Goal: Task Accomplishment & Management: Manage account settings

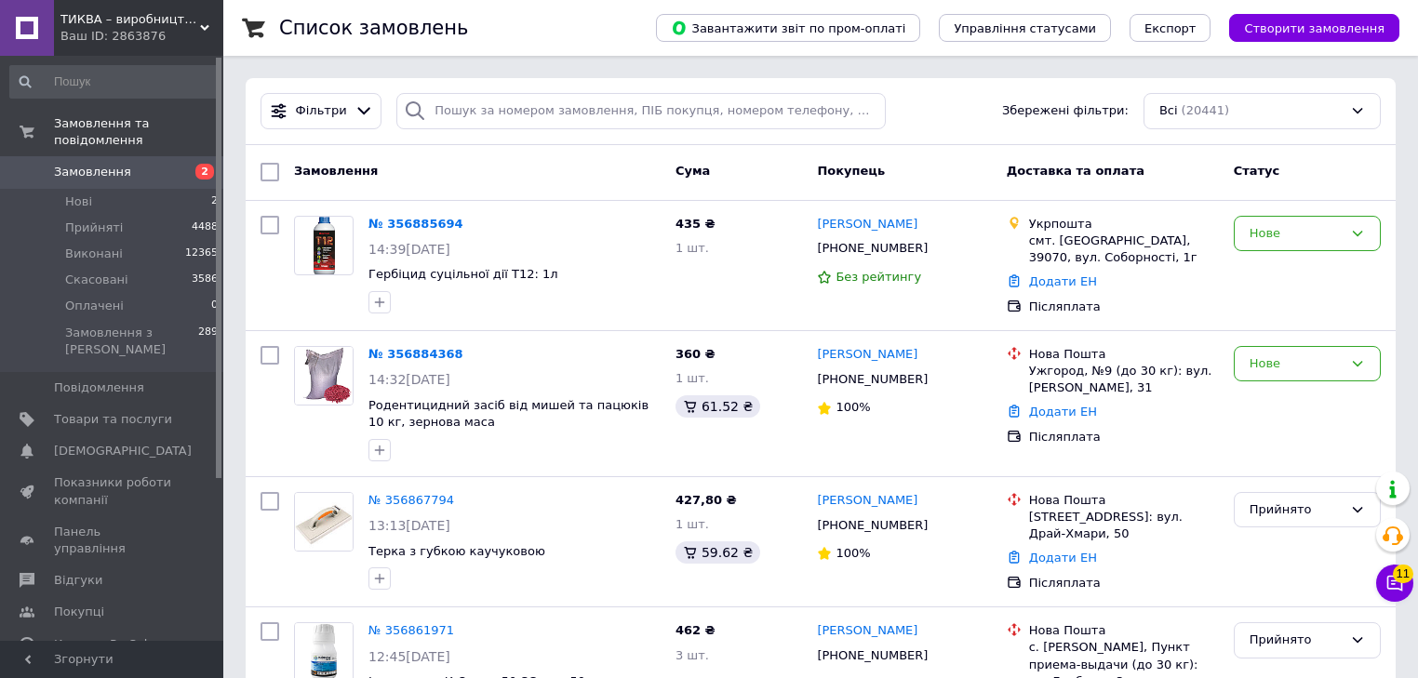
click at [100, 164] on span "Замовлення" at bounding box center [92, 172] width 77 height 17
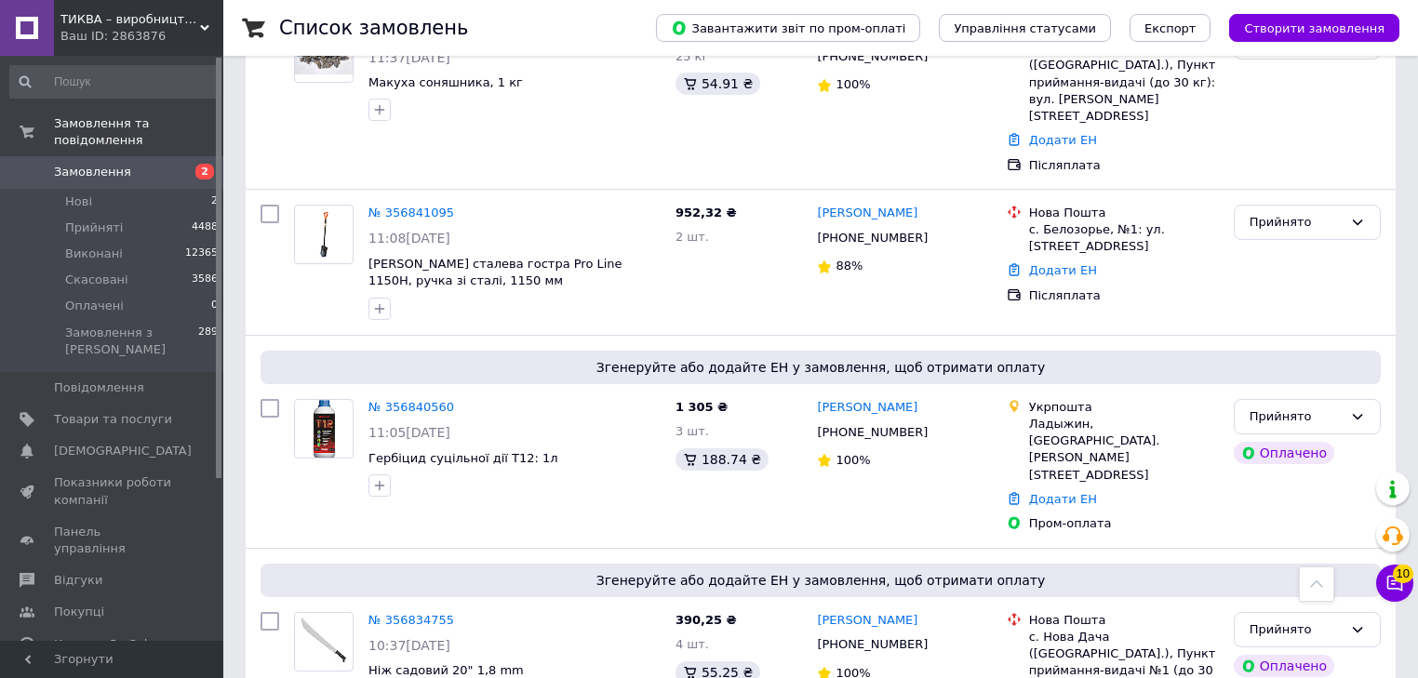
scroll to position [967, 0]
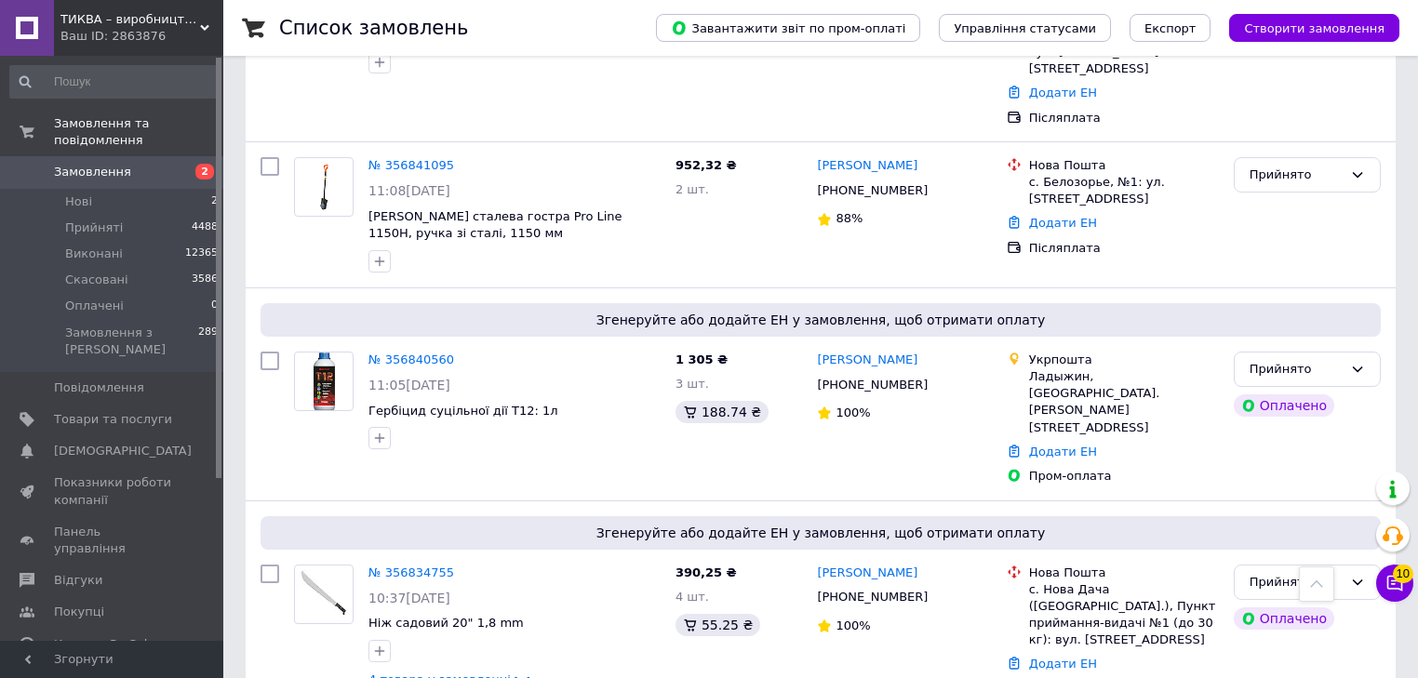
click at [124, 164] on span "Замовлення" at bounding box center [113, 172] width 118 height 17
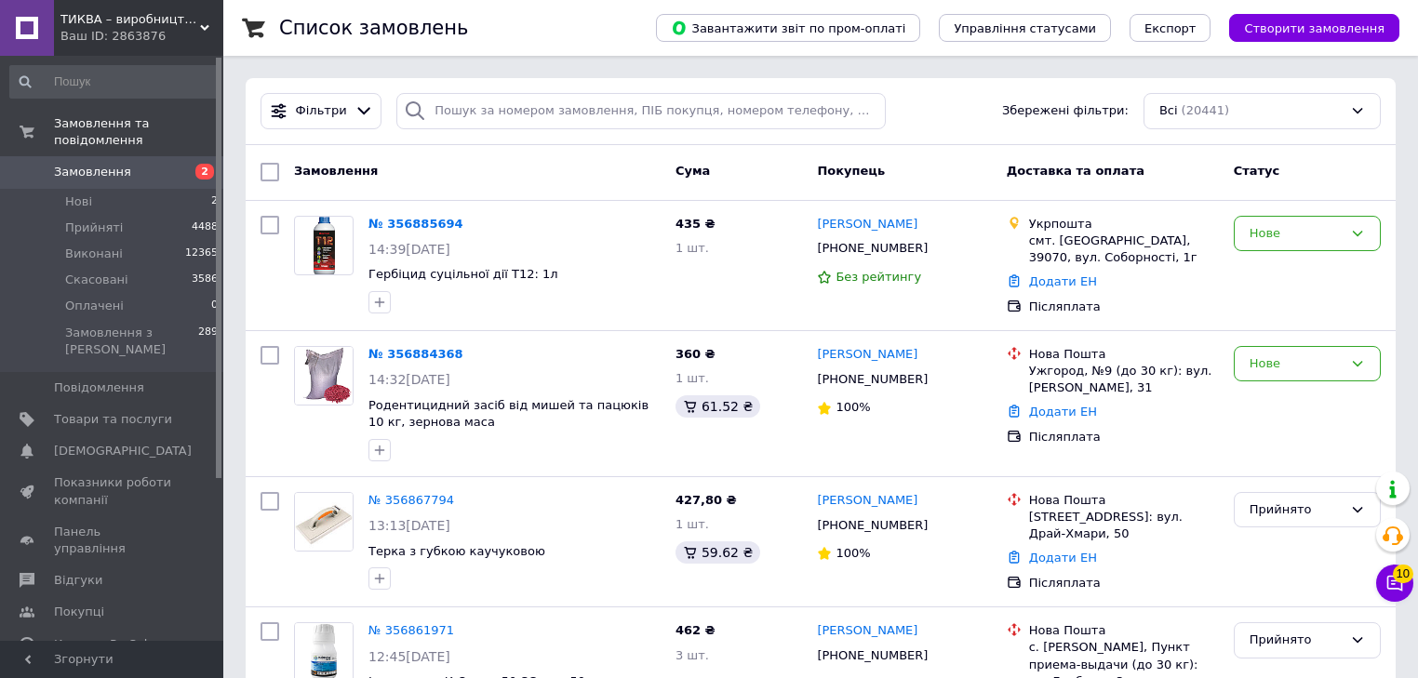
click at [113, 164] on span "Замовлення" at bounding box center [92, 172] width 77 height 17
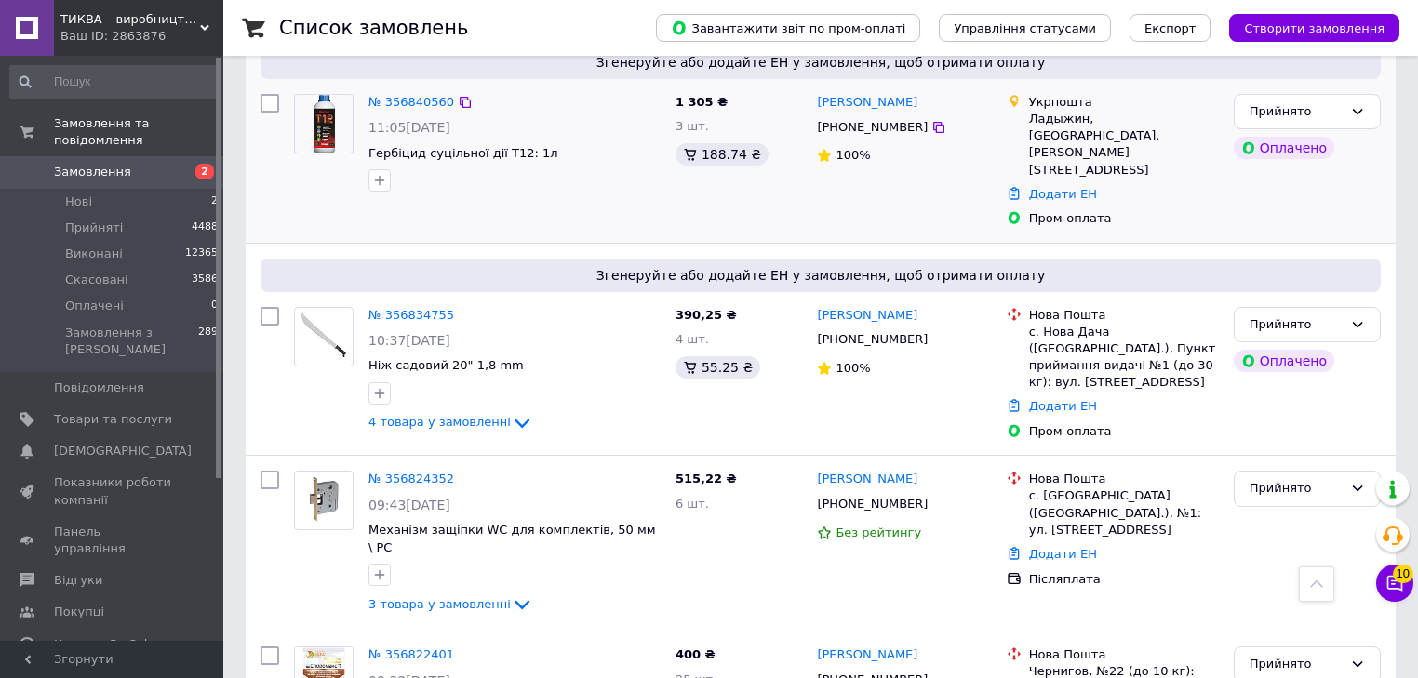
scroll to position [1414, 0]
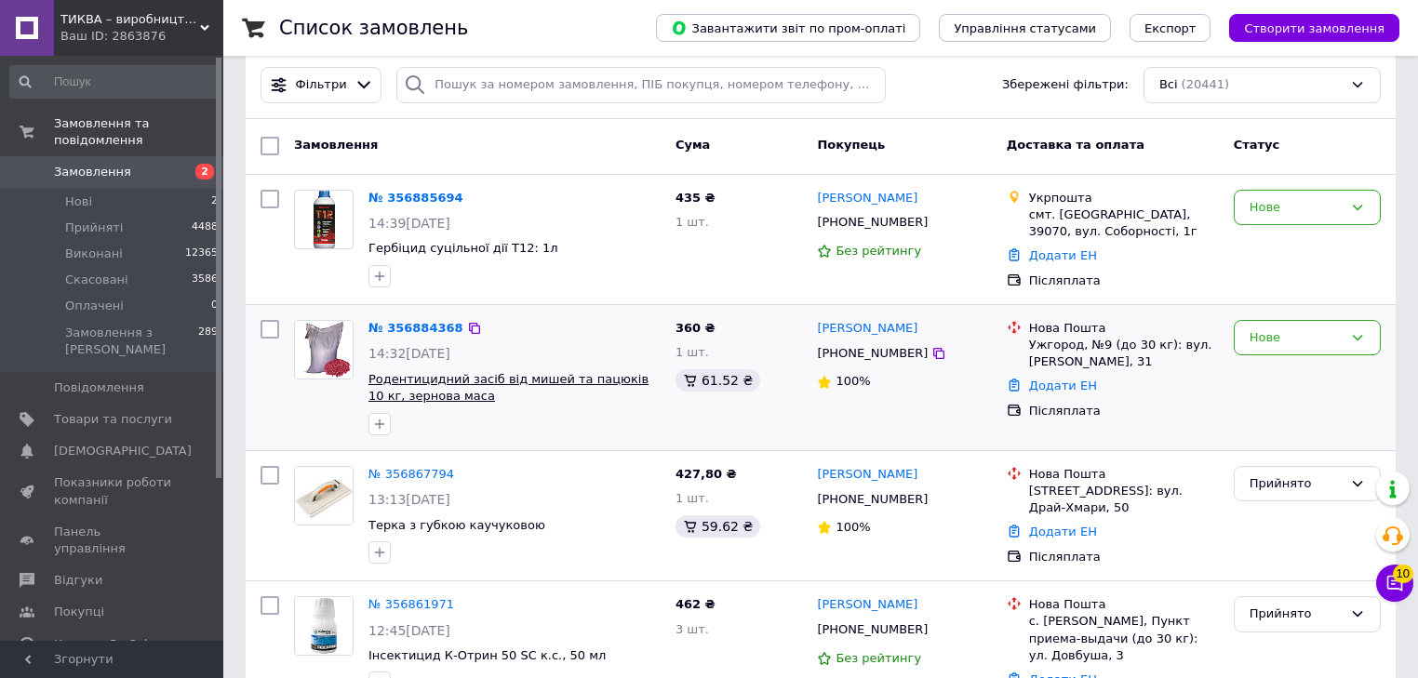
scroll to position [0, 0]
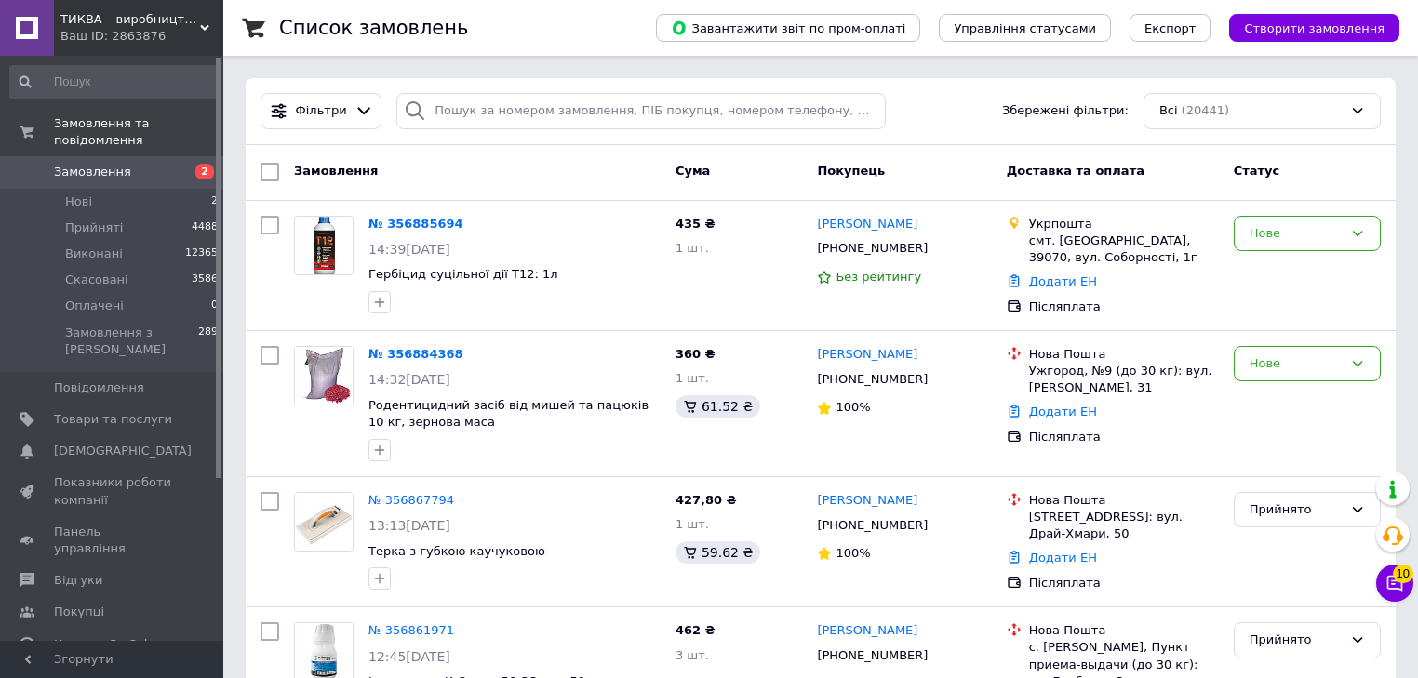
click at [123, 164] on span "Замовлення" at bounding box center [113, 172] width 118 height 17
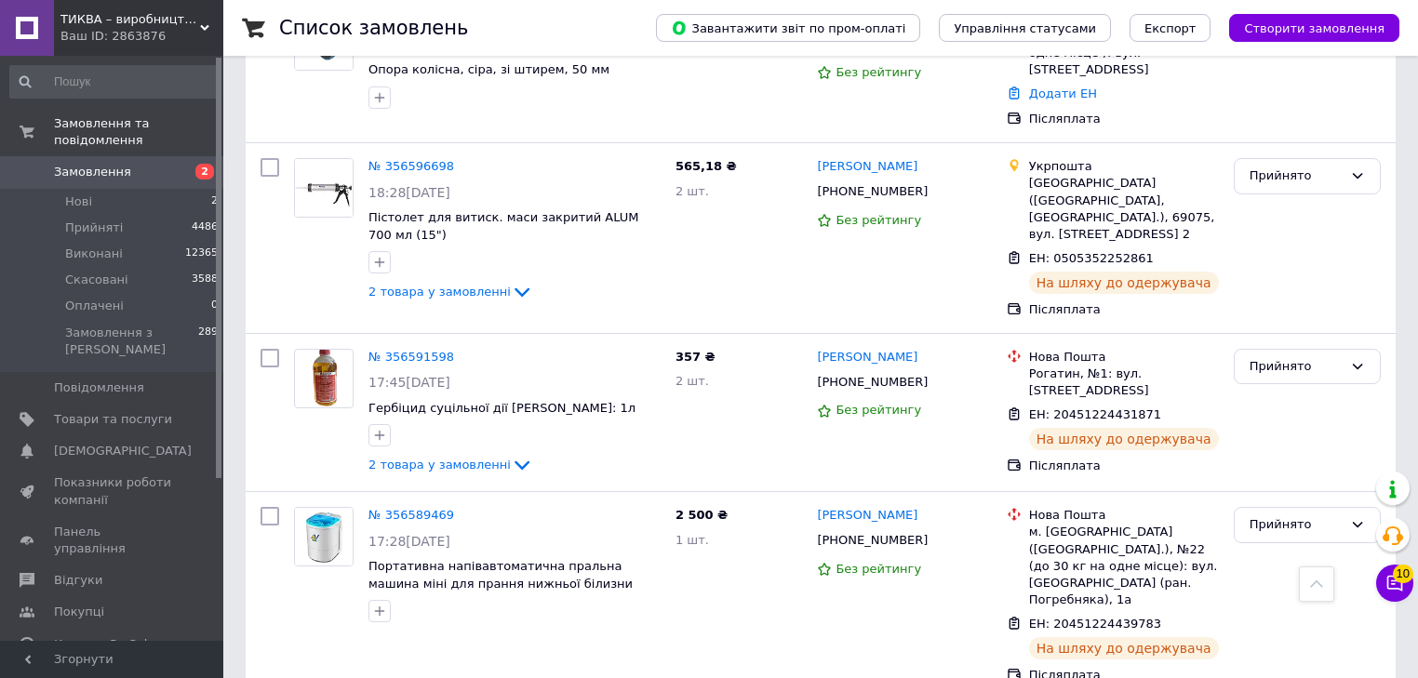
scroll to position [6549, 0]
click at [112, 164] on span "Замовлення" at bounding box center [92, 172] width 77 height 17
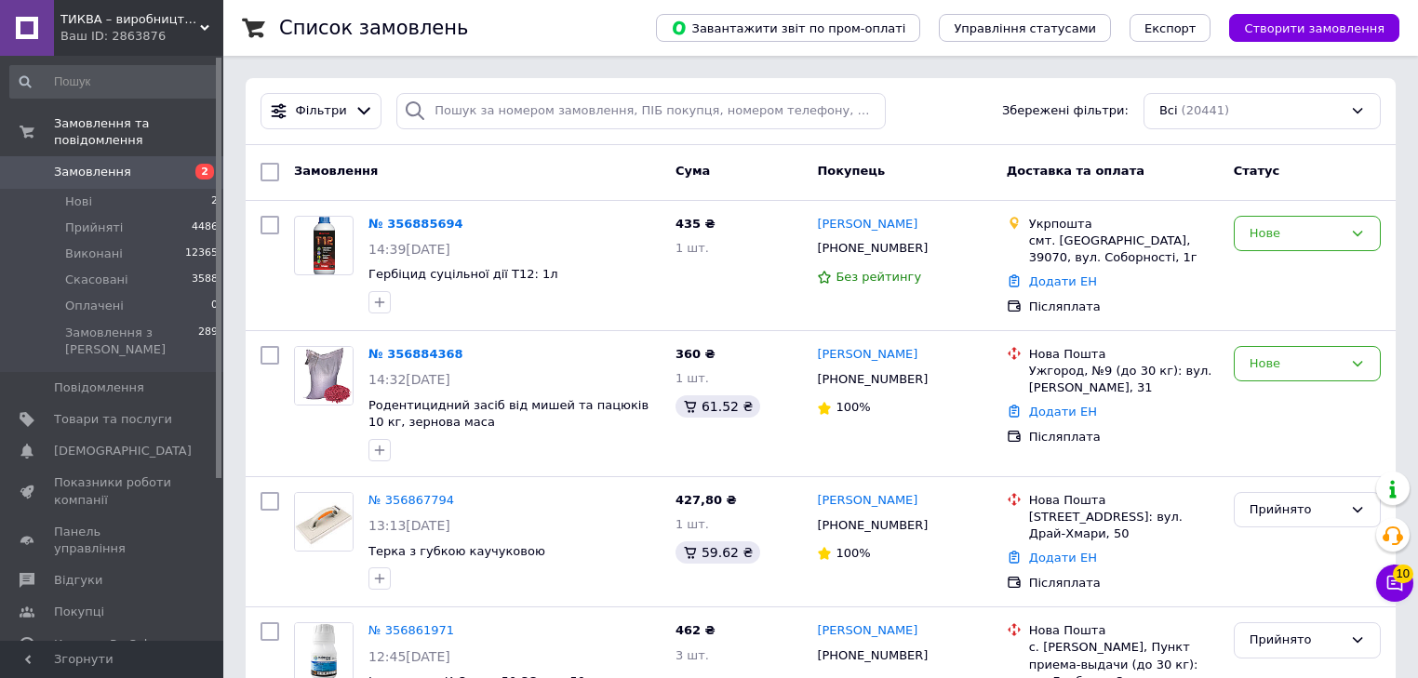
click at [100, 164] on span "Замовлення" at bounding box center [92, 172] width 77 height 17
click at [105, 164] on span "Замовлення" at bounding box center [92, 172] width 77 height 17
click at [104, 164] on span "Замовлення" at bounding box center [92, 172] width 77 height 17
click at [108, 164] on span "Замовлення" at bounding box center [92, 172] width 77 height 17
click at [112, 164] on span "Замовлення" at bounding box center [92, 172] width 77 height 17
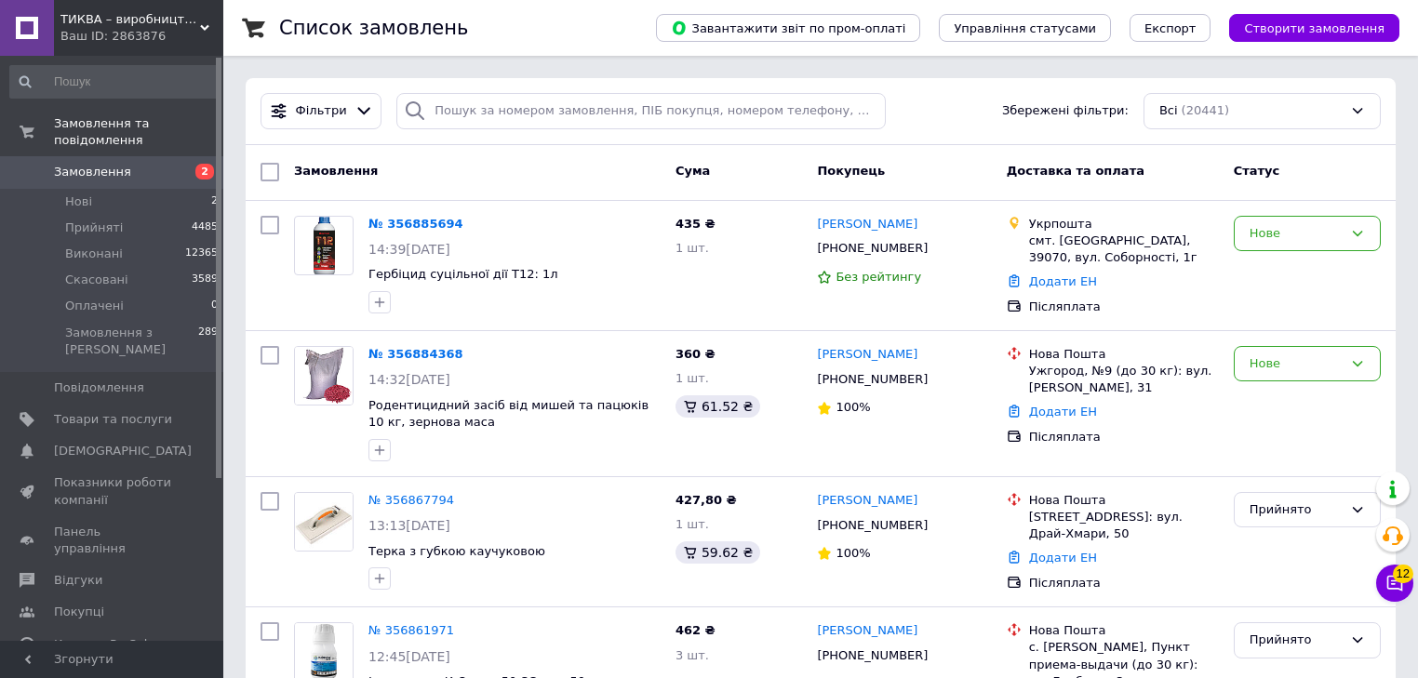
click at [81, 164] on span "Замовлення" at bounding box center [92, 172] width 77 height 17
click at [137, 164] on span "Замовлення" at bounding box center [113, 172] width 118 height 17
